Goal: Check status: Check status

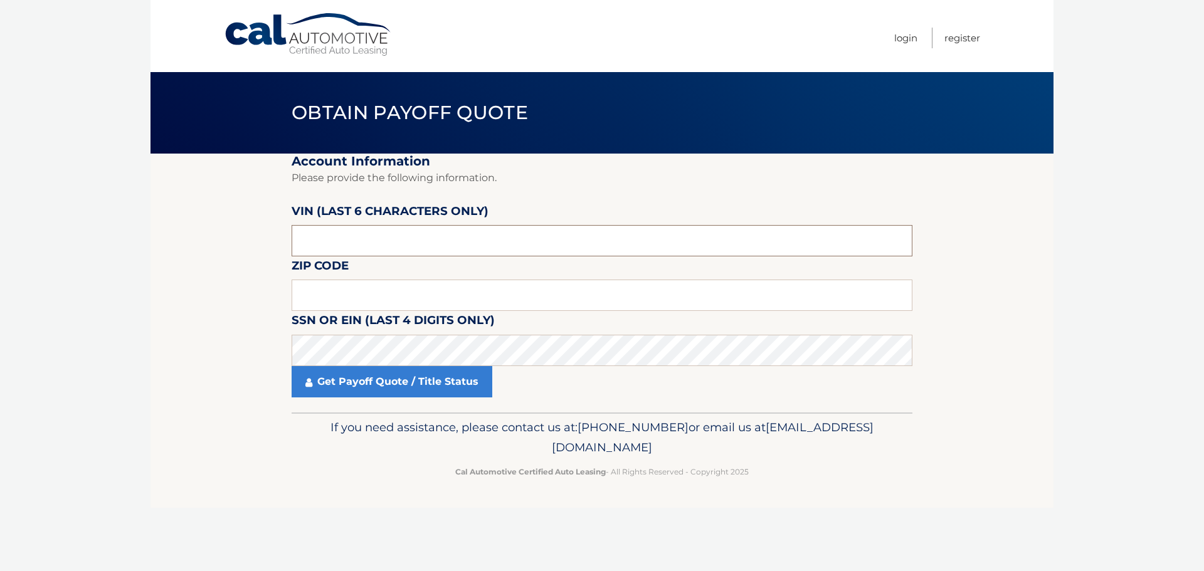
click at [428, 244] on input "text" at bounding box center [601, 240] width 621 height 31
drag, startPoint x: 375, startPoint y: 241, endPoint x: 171, endPoint y: 246, distance: 203.8
click at [171, 246] on section "Account Information Please provide the following information. [PERSON_NAME] (la…" at bounding box center [601, 283] width 903 height 259
type input "644650"
type input "10307"
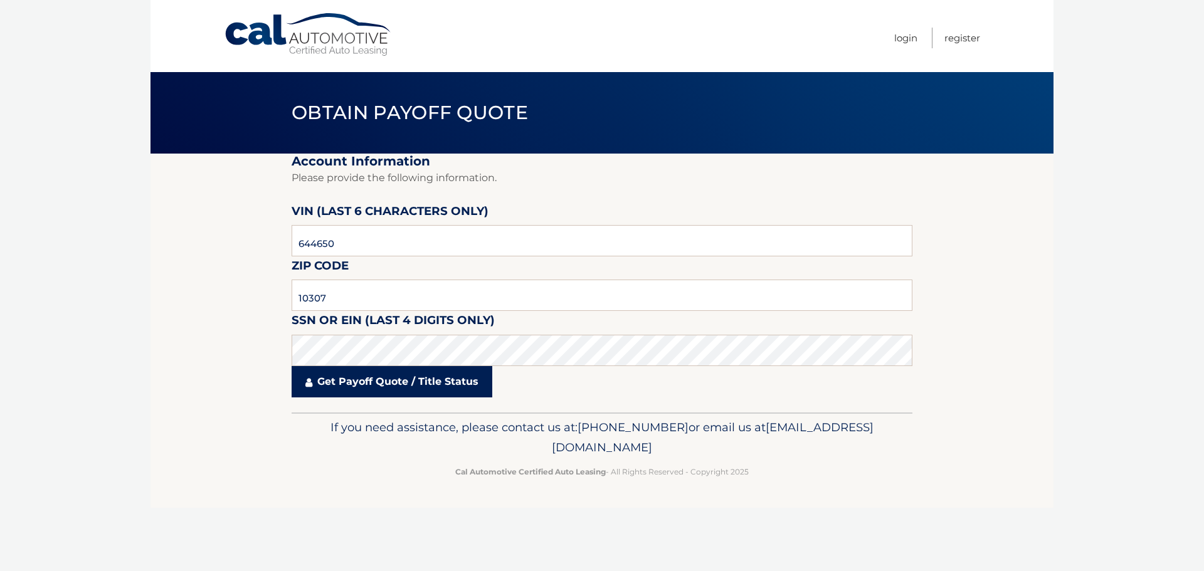
click at [392, 382] on link "Get Payoff Quote / Title Status" at bounding box center [391, 381] width 201 height 31
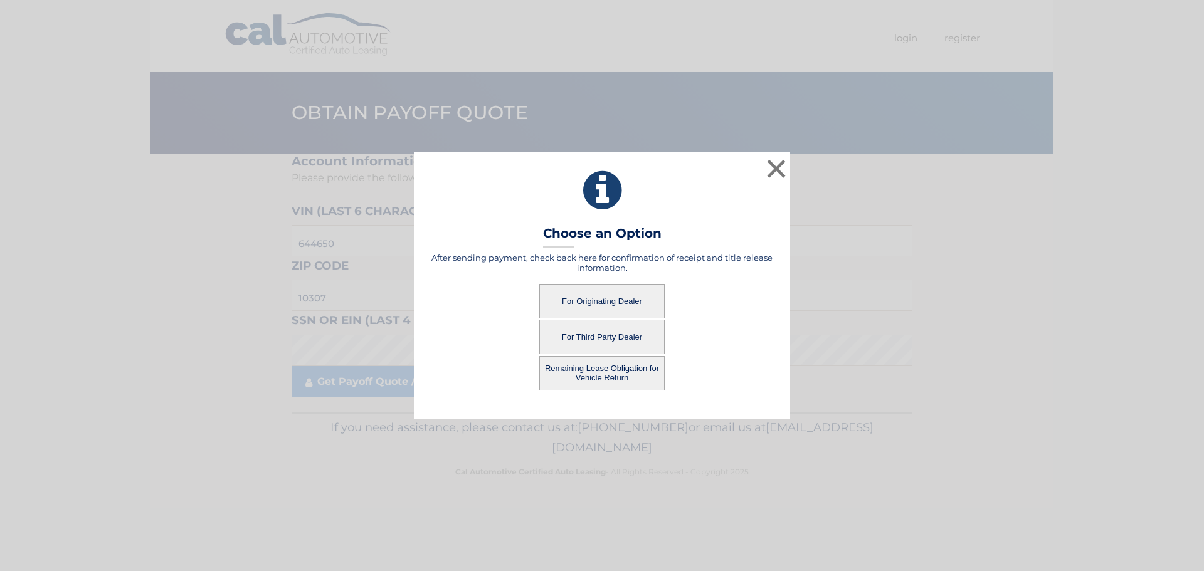
click at [597, 337] on button "For Third Party Dealer" at bounding box center [601, 337] width 125 height 34
click at [594, 338] on button "For Third Party Dealer" at bounding box center [601, 337] width 125 height 34
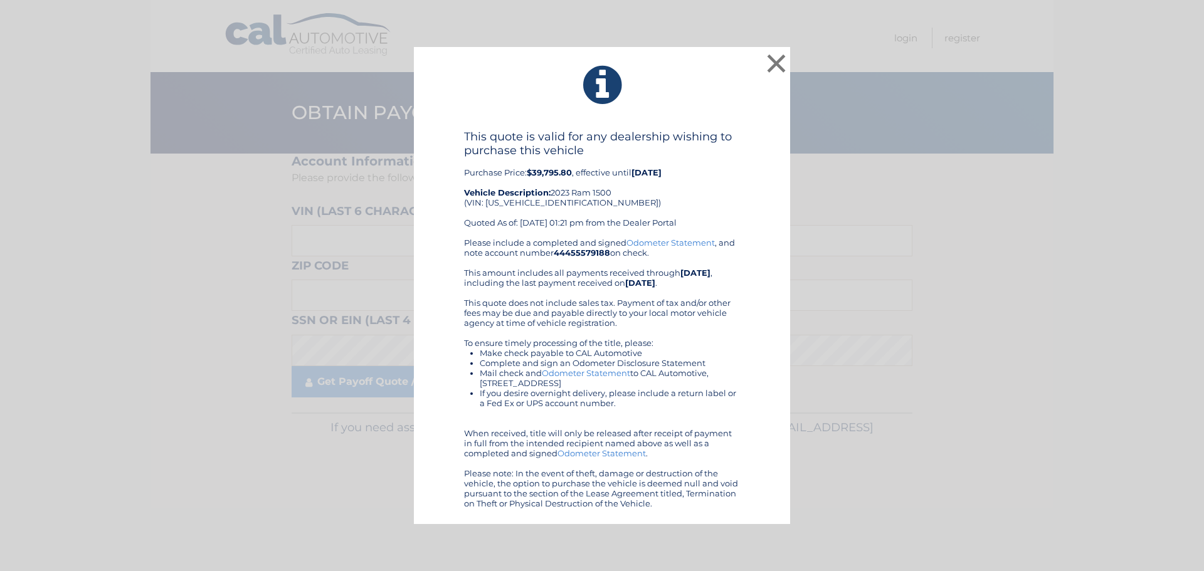
drag, startPoint x: 453, startPoint y: 135, endPoint x: 718, endPoint y: 506, distance: 456.1
click at [718, 506] on div "This quote is valid for any dealership wishing to purchase this vehicle Purchas…" at bounding box center [601, 319] width 345 height 379
click at [780, 61] on button "×" at bounding box center [776, 63] width 25 height 25
